Goal: Transaction & Acquisition: Purchase product/service

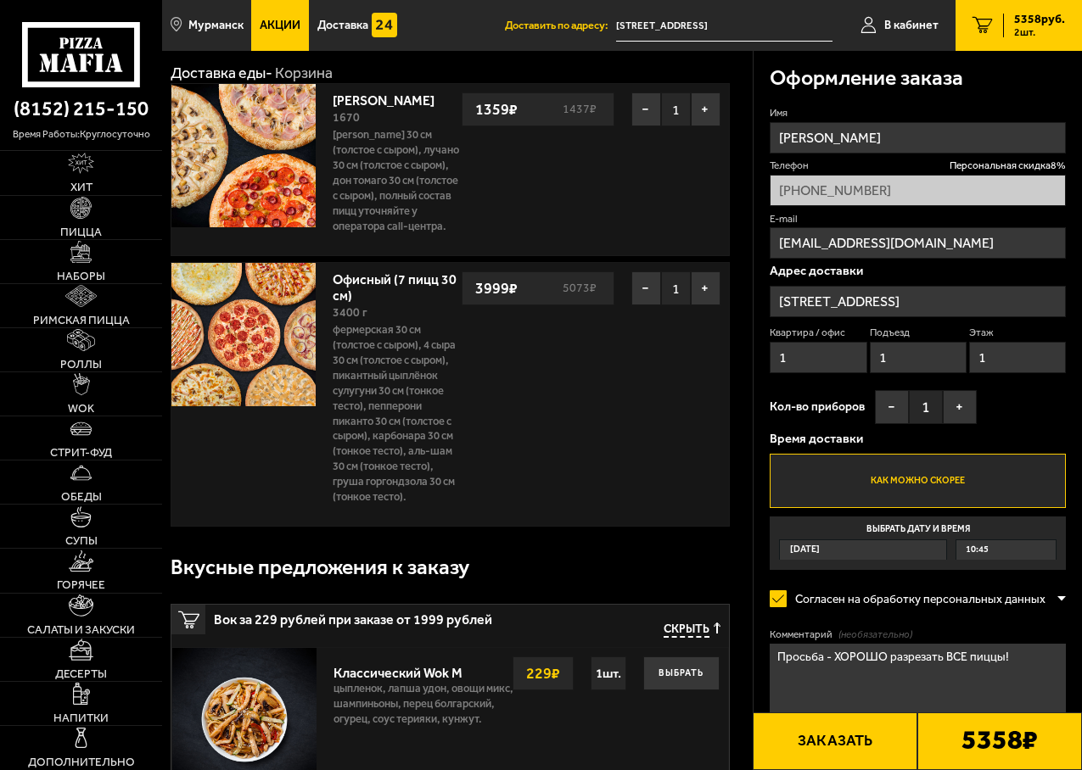
scroll to position [170, 0]
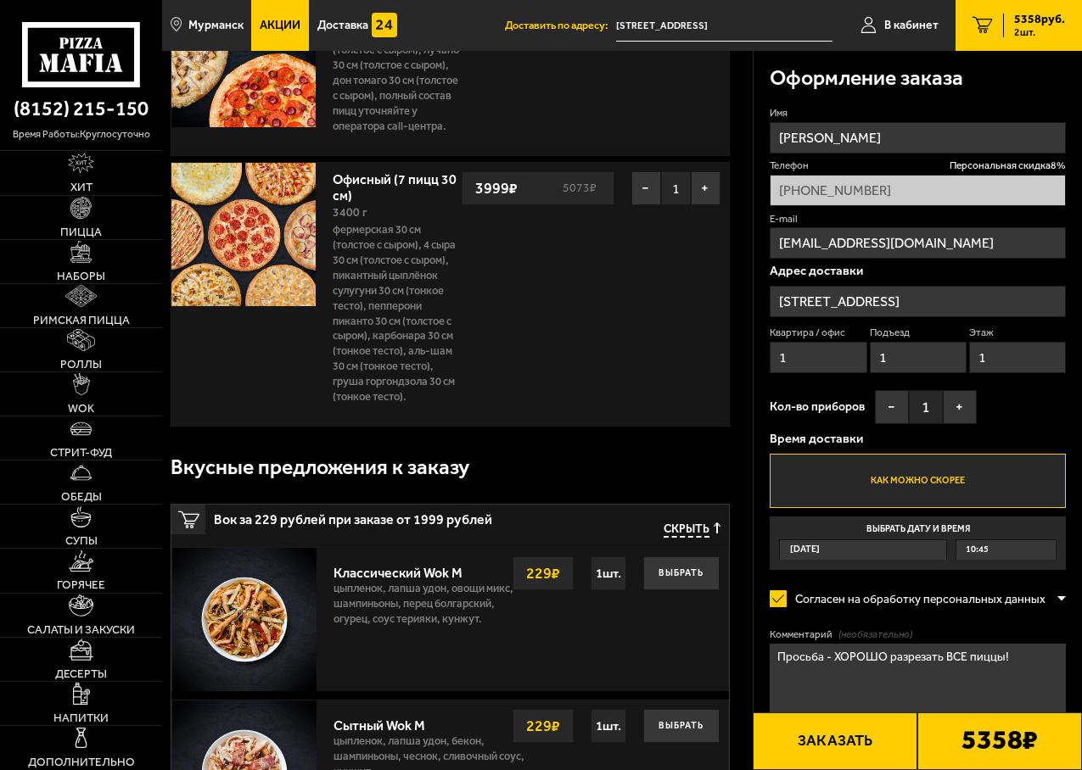
click at [774, 662] on textarea "Просьба - ХОРОШО разрезать ВСЕ пиццы!" at bounding box center [917, 686] width 296 height 85
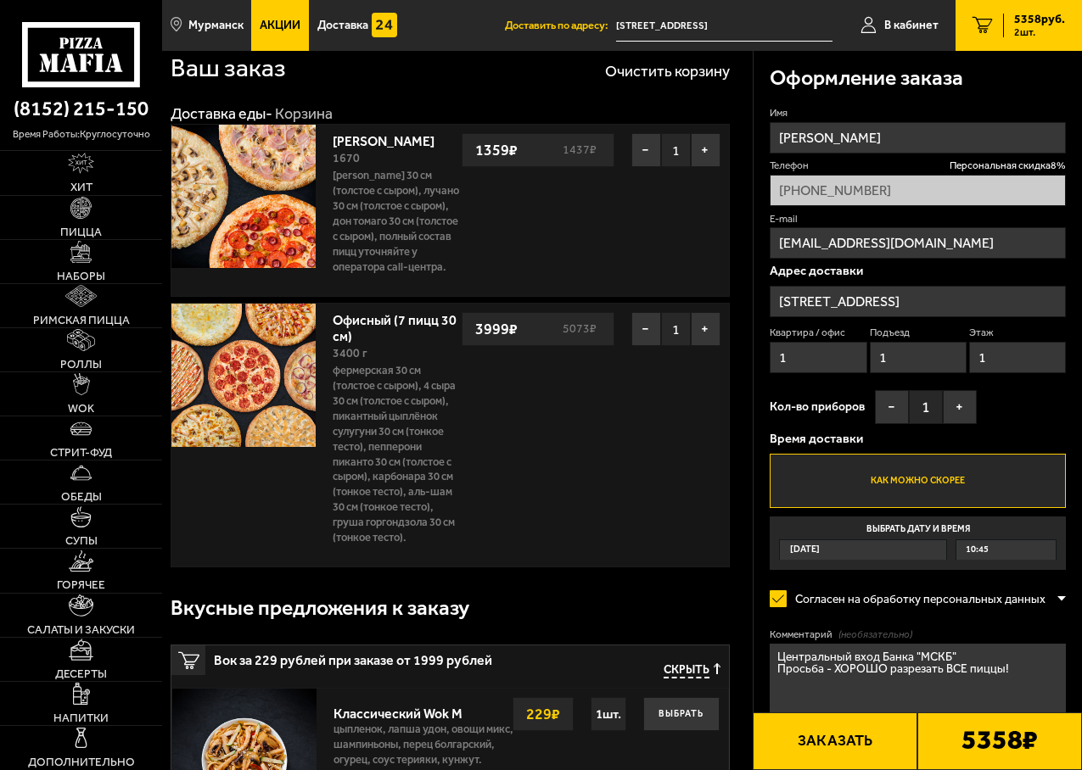
scroll to position [0, 0]
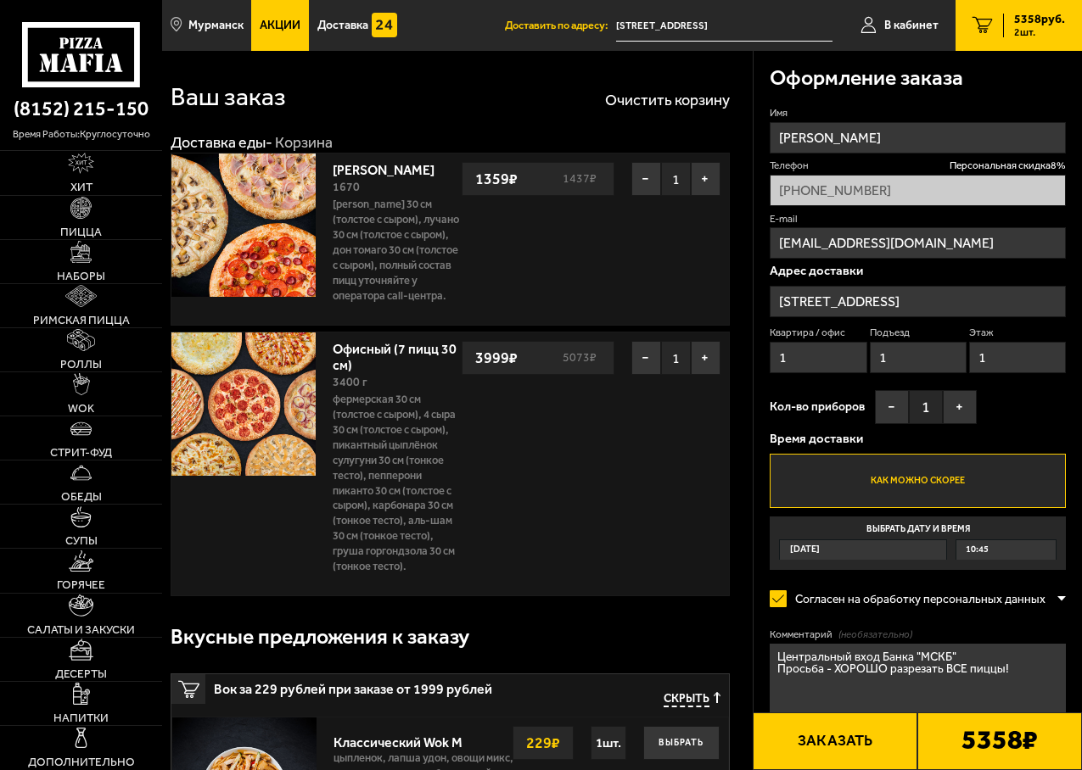
type textarea "Центральный вход Банка "МСКБ" Просьба - ХОРОШО разрезать ВСЕ пиццы!"
click at [894, 735] on button "Заказать" at bounding box center [834, 742] width 165 height 58
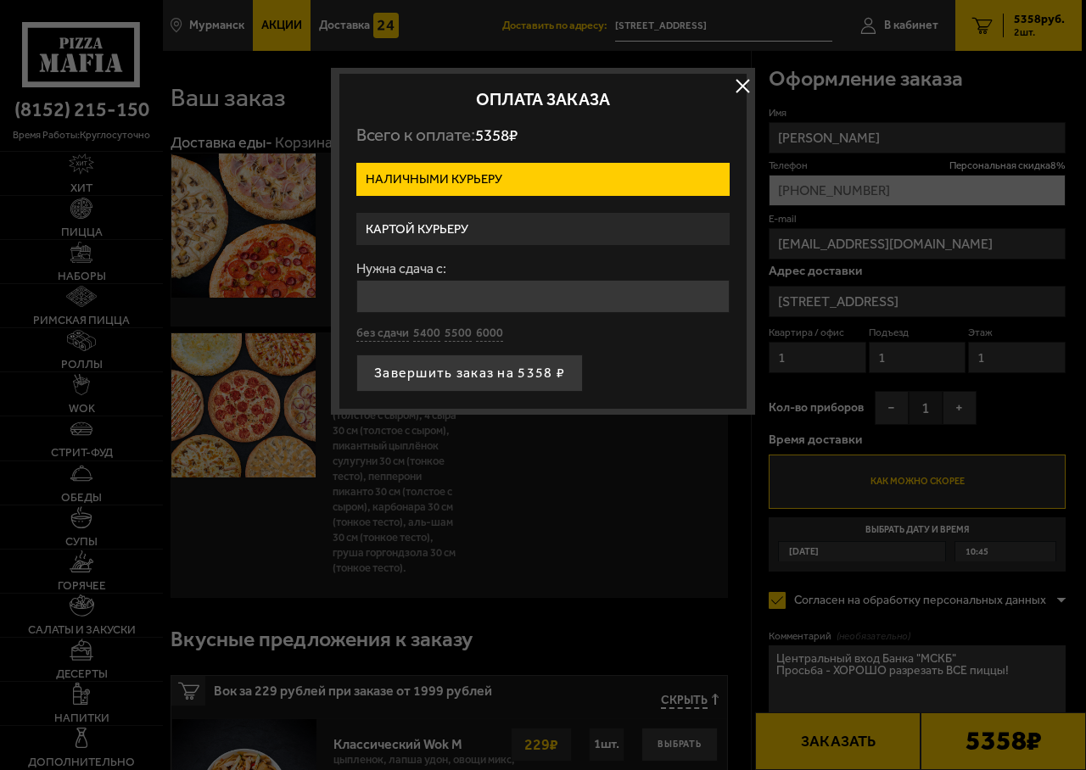
click at [454, 218] on label "Картой курьеру" at bounding box center [542, 229] width 373 height 33
click at [0, 0] on input "Картой курьеру" at bounding box center [0, 0] width 0 height 0
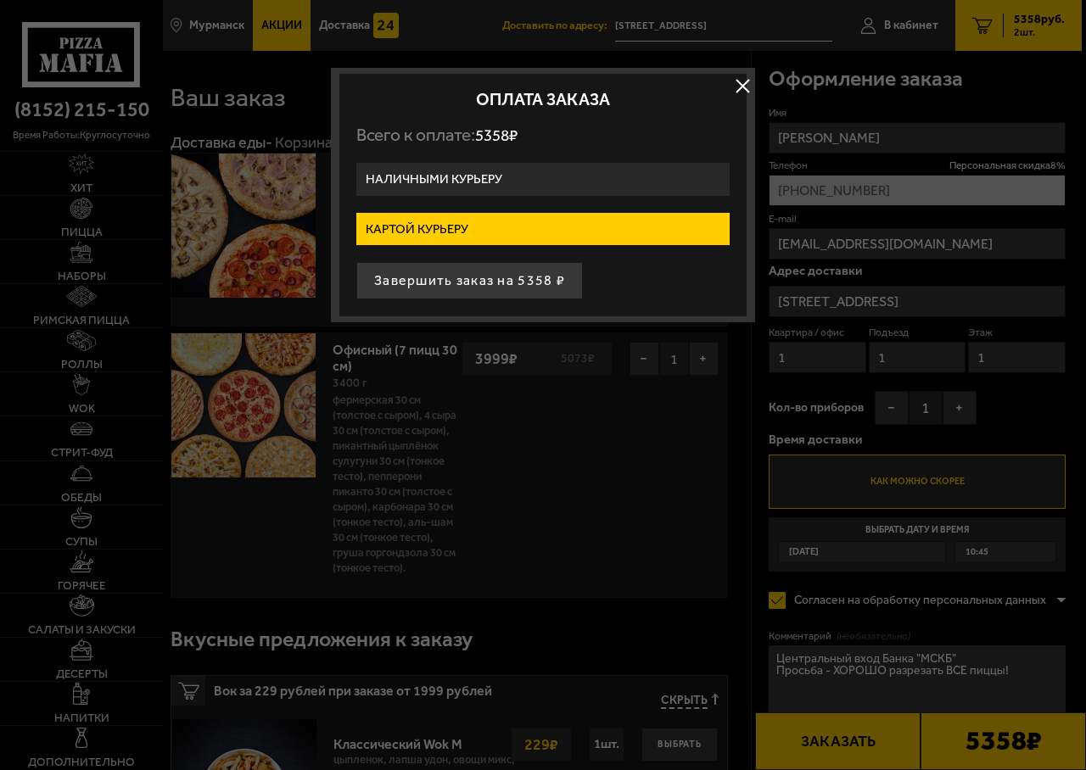
click at [454, 219] on label "Картой курьеру" at bounding box center [542, 229] width 373 height 33
click at [0, 0] on input "Картой курьеру" at bounding box center [0, 0] width 0 height 0
click at [518, 217] on label "Картой курьеру" at bounding box center [542, 229] width 373 height 33
click at [0, 0] on input "Картой курьеру" at bounding box center [0, 0] width 0 height 0
click at [738, 90] on button "button" at bounding box center [742, 85] width 25 height 25
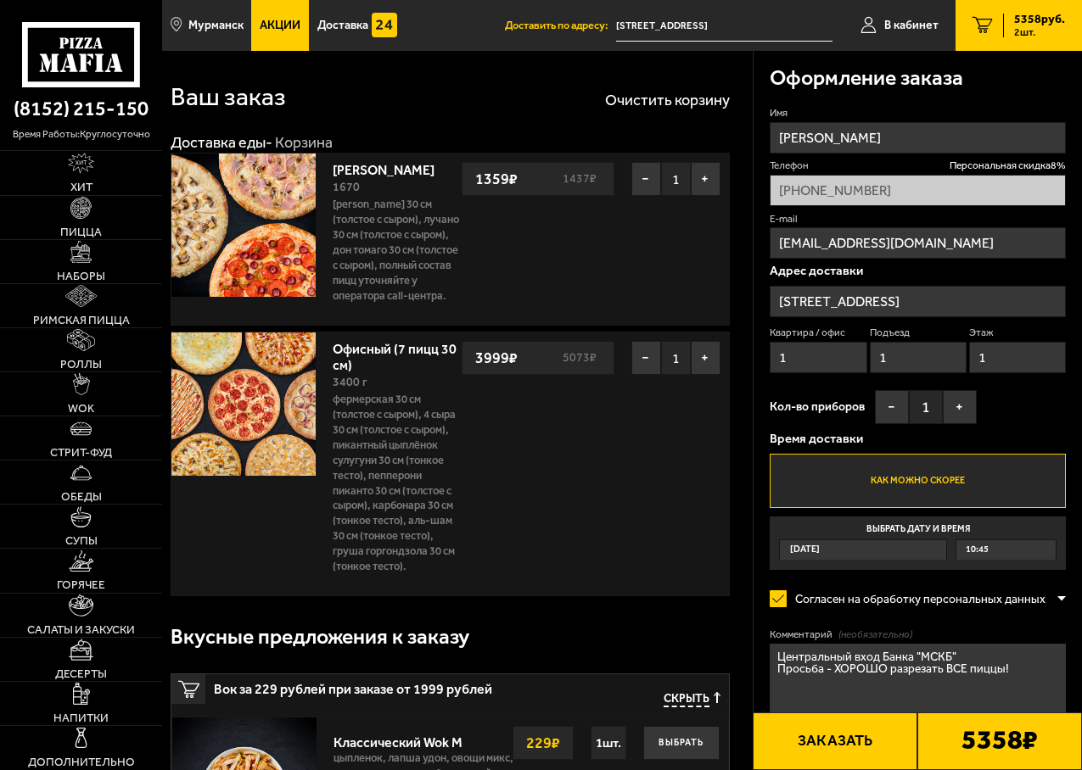
click at [871, 743] on button "Заказать" at bounding box center [834, 742] width 165 height 58
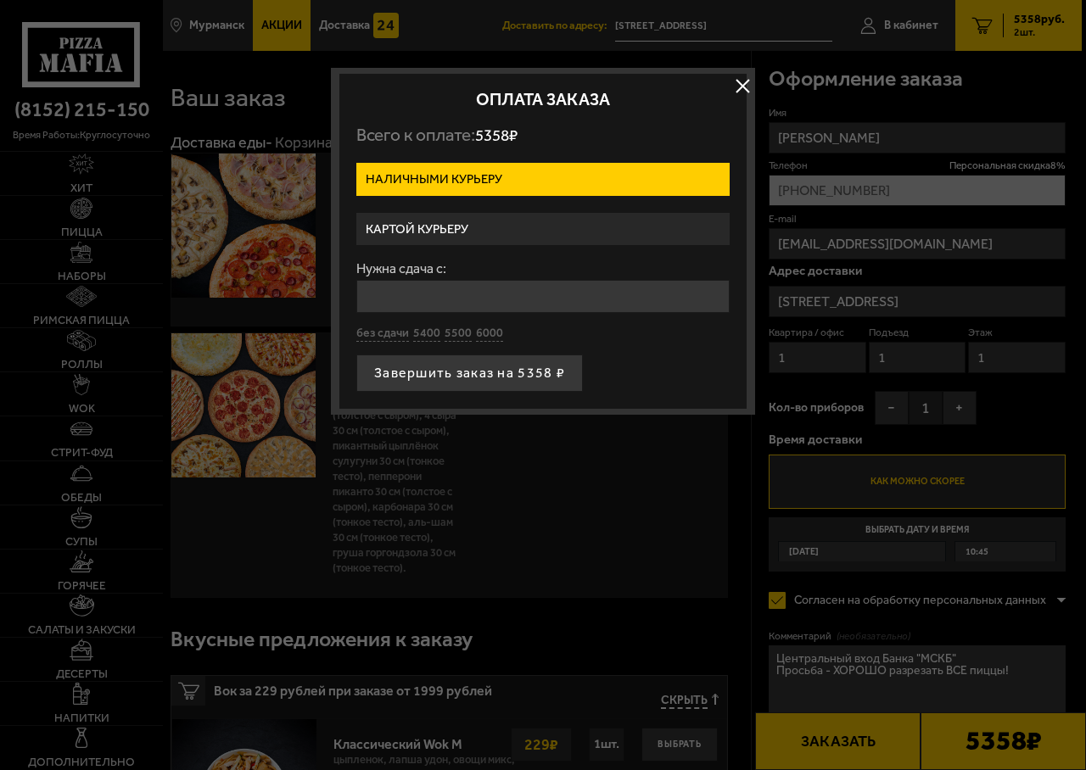
click at [439, 226] on label "Картой курьеру" at bounding box center [542, 229] width 373 height 33
click at [0, 0] on input "Картой курьеру" at bounding box center [0, 0] width 0 height 0
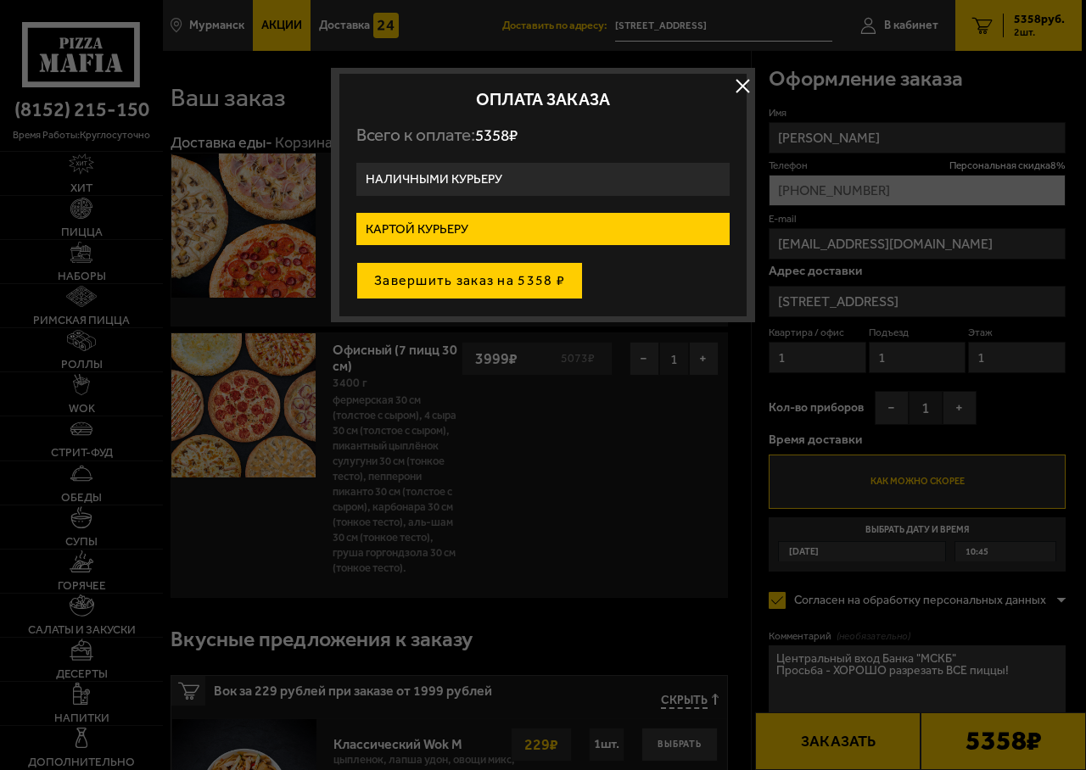
click at [444, 277] on button "Завершить заказ на 5358 ₽" at bounding box center [469, 280] width 227 height 37
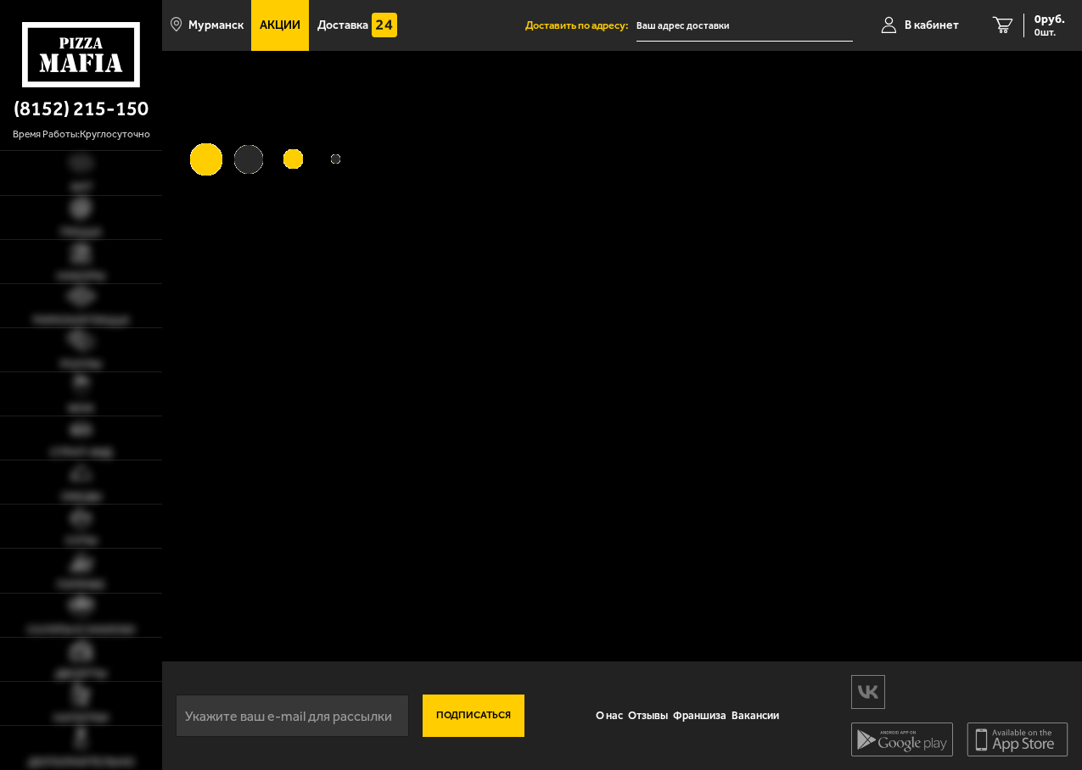
type input "[STREET_ADDRESS]"
